Goal: Information Seeking & Learning: Learn about a topic

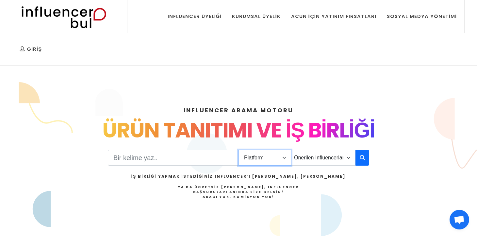
click at [273, 150] on select "Platform Instagram Facebook Youtube Tiktok Twitter Twitch" at bounding box center [264, 158] width 53 height 16
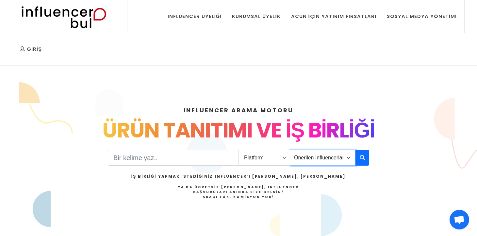
click at [312, 150] on select "Önerilen Influencerlar Aile & [PERSON_NAME] & [PERSON_NAME] [PERSON_NAME] & Giy…" at bounding box center [323, 158] width 65 height 16
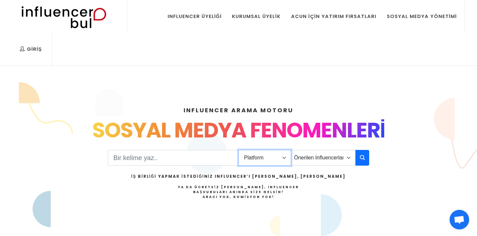
click at [279, 150] on select "Platform Instagram Facebook Youtube Tiktok Twitter Twitch" at bounding box center [264, 158] width 53 height 16
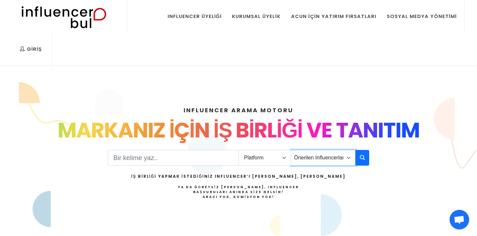
click at [344, 150] on select "Önerilen Influencerlar Aile & [PERSON_NAME] & [PERSON_NAME] [PERSON_NAME] & Giy…" at bounding box center [323, 158] width 65 height 16
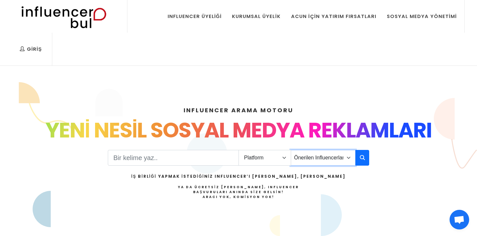
select select "43"
click at [291, 150] on select "Önerilen Influencerlar Aile & [PERSON_NAME] & [PERSON_NAME] [PERSON_NAME] & Giy…" at bounding box center [323, 158] width 65 height 16
click at [359, 150] on button "button" at bounding box center [362, 158] width 14 height 16
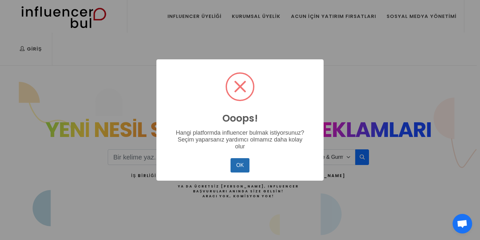
click at [242, 165] on button "OK" at bounding box center [240, 165] width 19 height 14
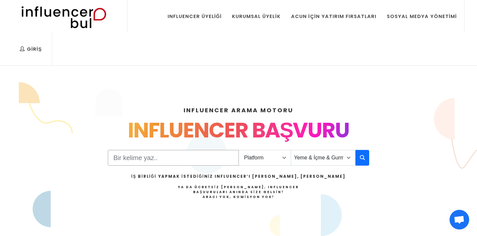
click at [195, 150] on input "Search" at bounding box center [173, 158] width 131 height 16
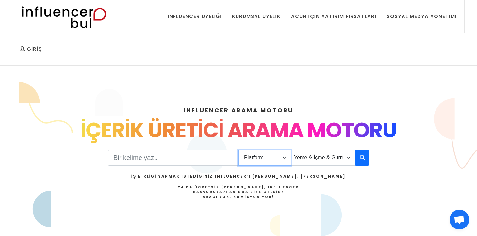
click at [269, 150] on select "Platform Instagram Facebook Youtube Tiktok Twitter Twitch" at bounding box center [264, 158] width 53 height 16
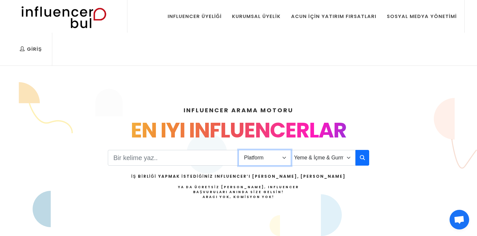
select select "1"
click at [238, 150] on select "Platform Instagram Facebook Youtube Tiktok Twitter Twitch" at bounding box center [264, 158] width 53 height 16
click at [365, 150] on button "button" at bounding box center [362, 158] width 14 height 16
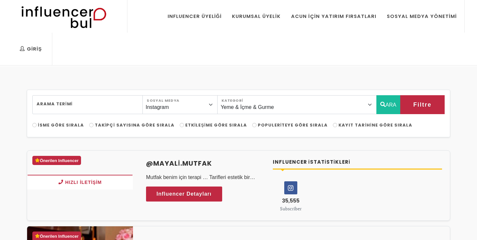
select select "43"
